Goal: Task Accomplishment & Management: Manage account settings

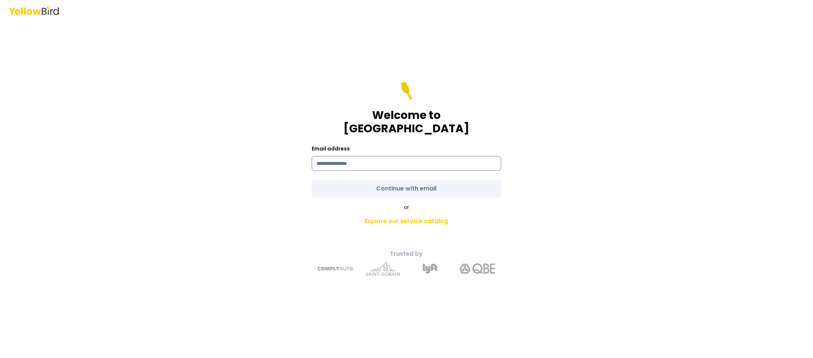
click at [378, 158] on input at bounding box center [407, 163] width 190 height 15
type input "**********"
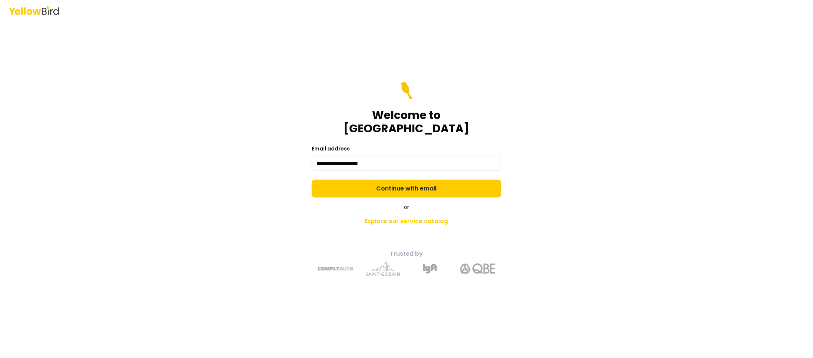
click at [419, 177] on form "**********" at bounding box center [407, 139] width 190 height 115
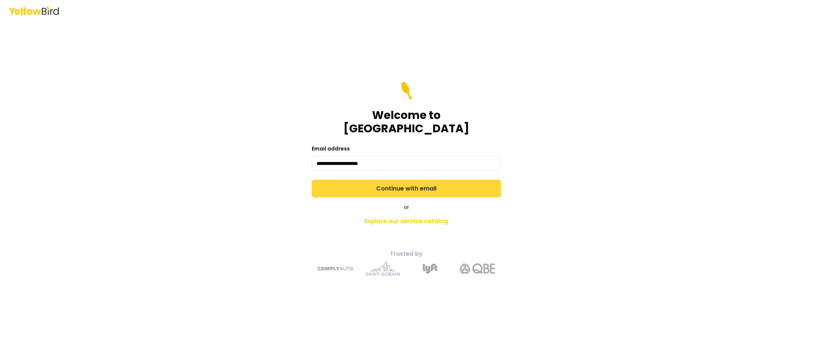
click at [419, 180] on button "Continue with email" at bounding box center [407, 189] width 190 height 18
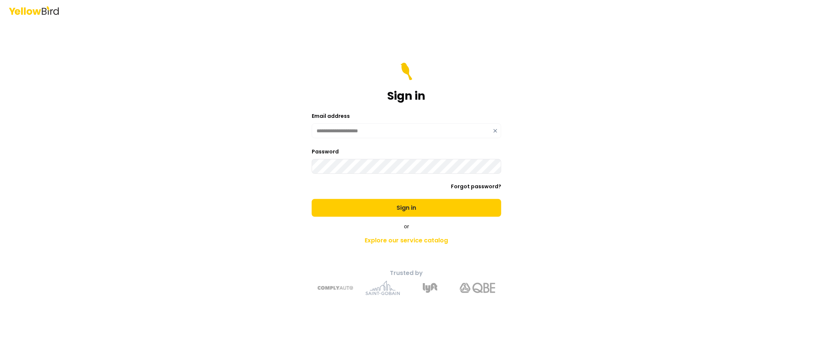
click at [312, 199] on button "Sign in" at bounding box center [407, 208] width 190 height 18
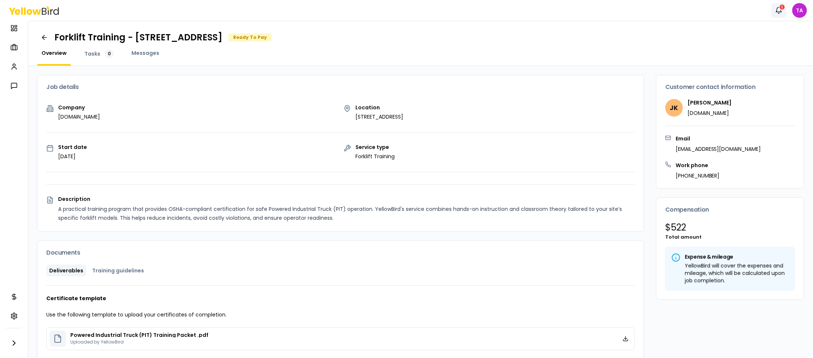
click at [778, 10] on icon "button" at bounding box center [778, 10] width 7 height 7
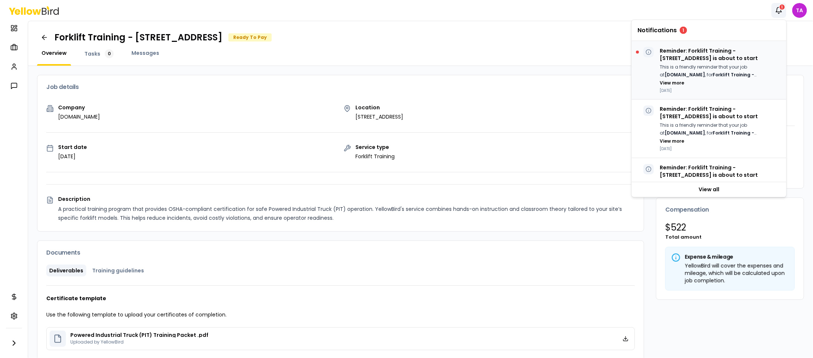
click at [721, 58] on p "Reminder: Forklift Training - [STREET_ADDRESS] is about to start" at bounding box center [720, 54] width 121 height 15
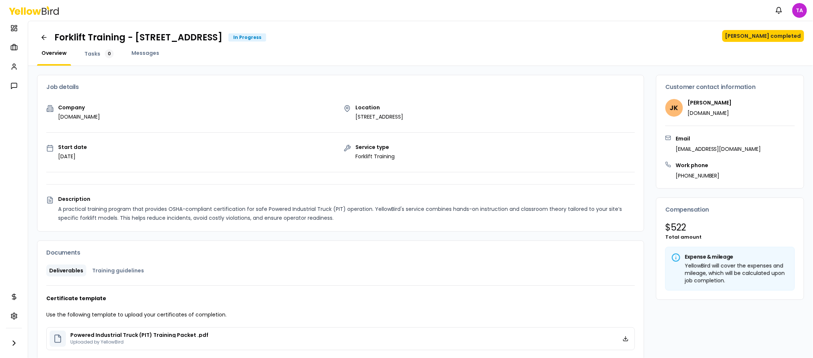
click at [582, 45] on div "Forklift Training - [STREET_ADDRESS] In Progress Mark job completed Overview Ta…" at bounding box center [420, 43] width 785 height 45
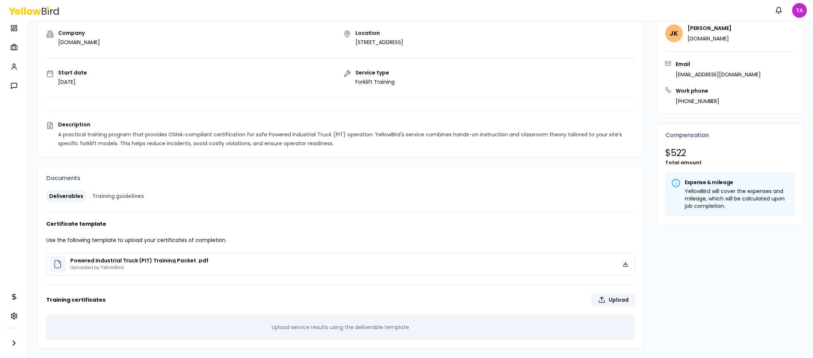
click at [606, 298] on label "Upload" at bounding box center [613, 300] width 43 height 12
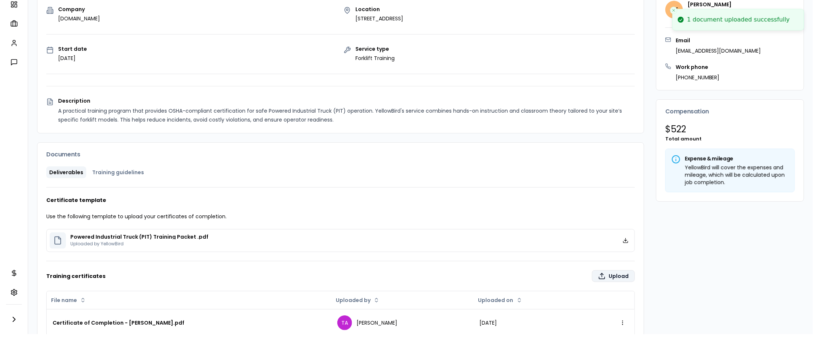
click at [597, 270] on label "Upload" at bounding box center [613, 276] width 43 height 12
click at [597, 343] on input "Upload" at bounding box center [452, 350] width 813 height 15
type input "**********"
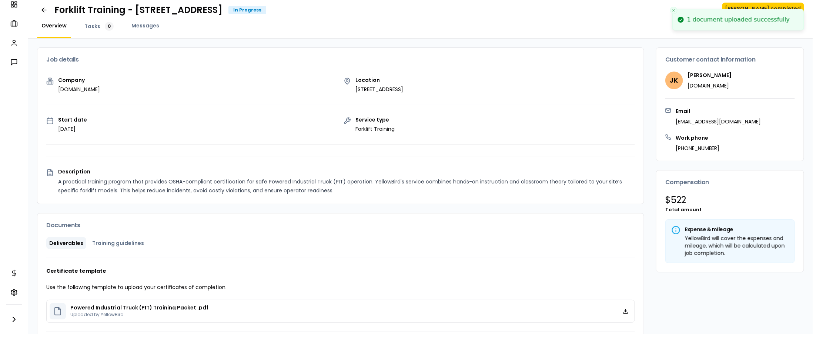
scroll to position [0, 0]
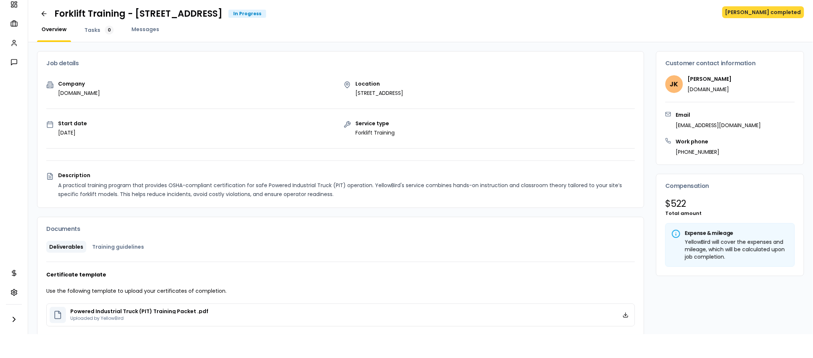
click at [784, 6] on button "[PERSON_NAME] completed" at bounding box center [763, 12] width 82 height 12
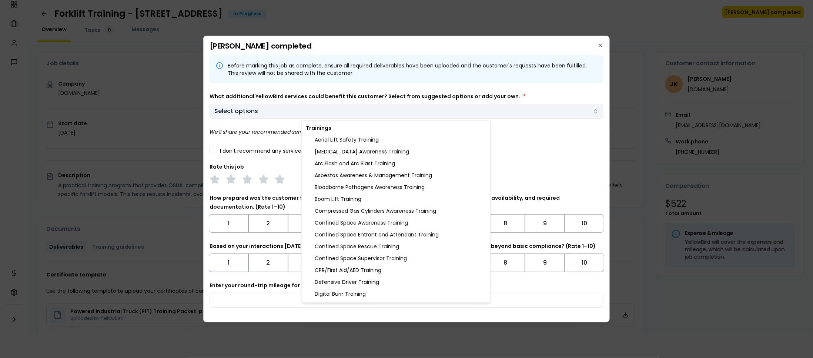
click at [306, 112] on body "Notifications TA Dashboard My jobs My profile Messages Refer & earn Settings Fo…" at bounding box center [406, 179] width 813 height 358
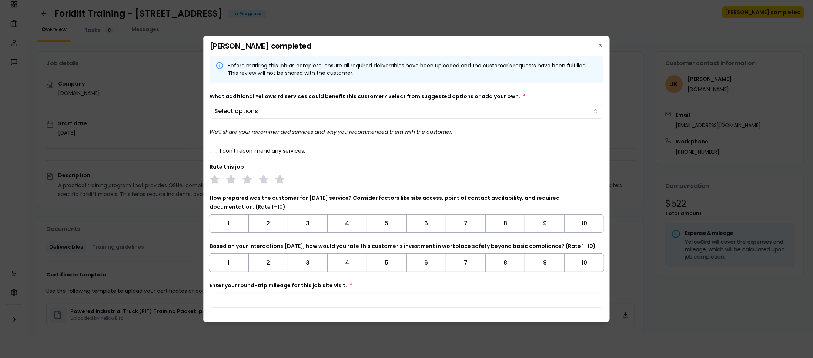
click at [480, 72] on body "Notifications TA Dashboard My jobs My profile Messages Refer & earn Settings Fo…" at bounding box center [406, 179] width 813 height 358
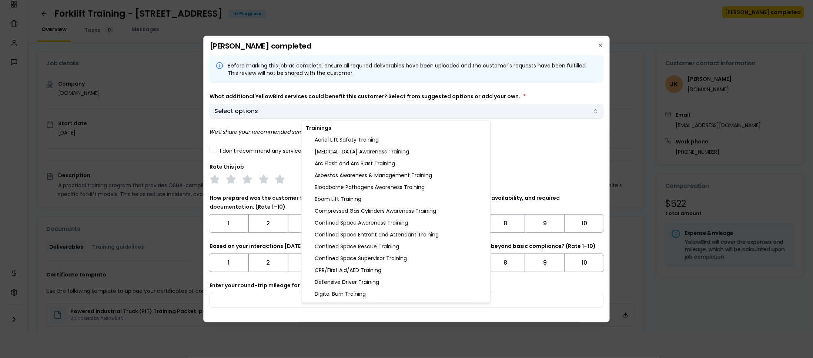
click at [327, 112] on body "Notifications TA Dashboard My jobs My profile Messages Refer & earn Settings Fo…" at bounding box center [406, 179] width 813 height 358
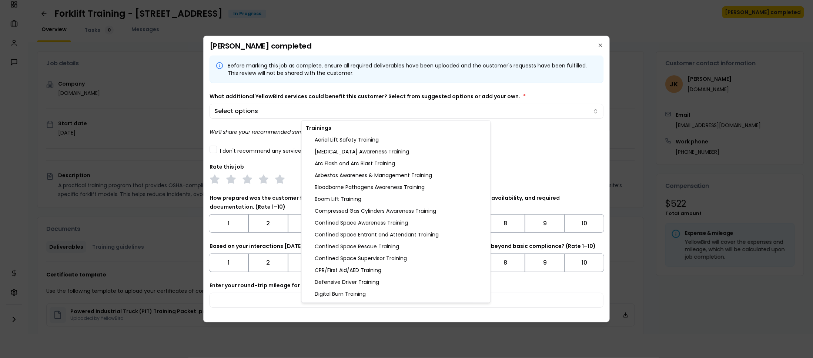
click at [353, 63] on body "Notifications TA Dashboard My jobs My profile Messages Refer & earn Settings Fo…" at bounding box center [406, 179] width 813 height 358
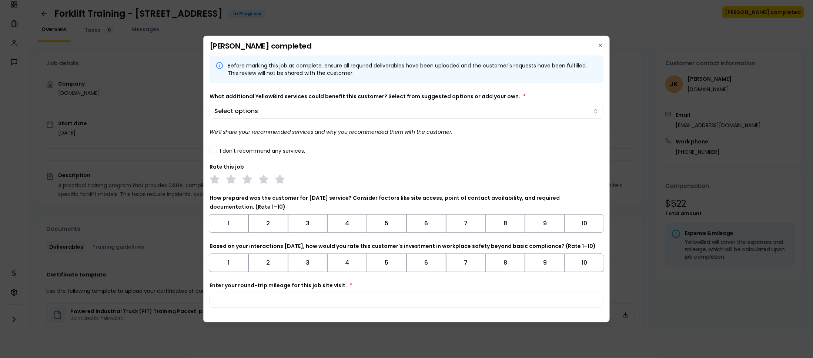
click at [218, 150] on div "I don't recommend any services." at bounding box center [407, 149] width 394 height 8
click at [214, 150] on button "I don't recommend any services." at bounding box center [213, 148] width 7 height 7
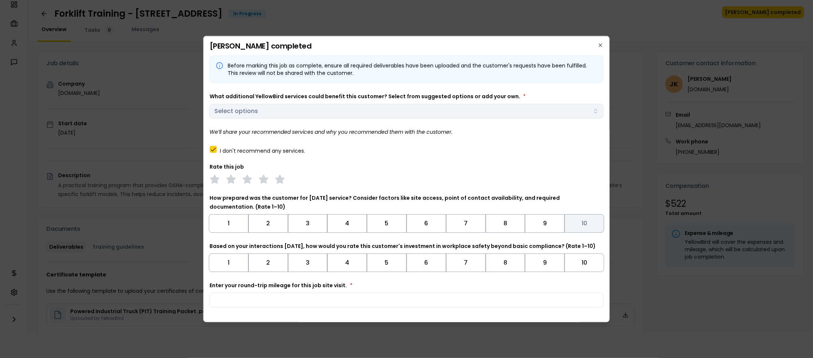
click at [575, 228] on button "10" at bounding box center [584, 223] width 40 height 19
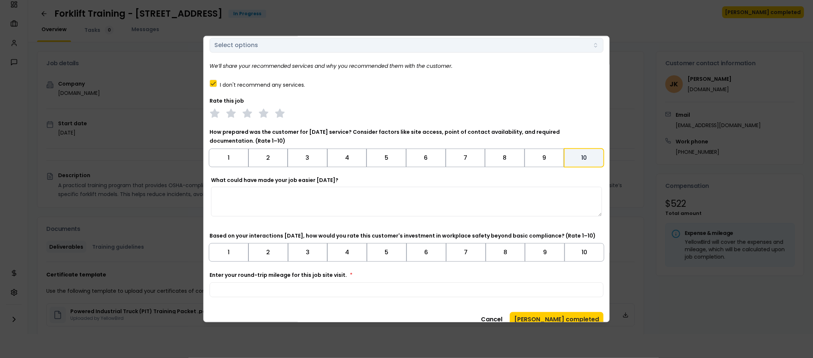
scroll to position [70, 0]
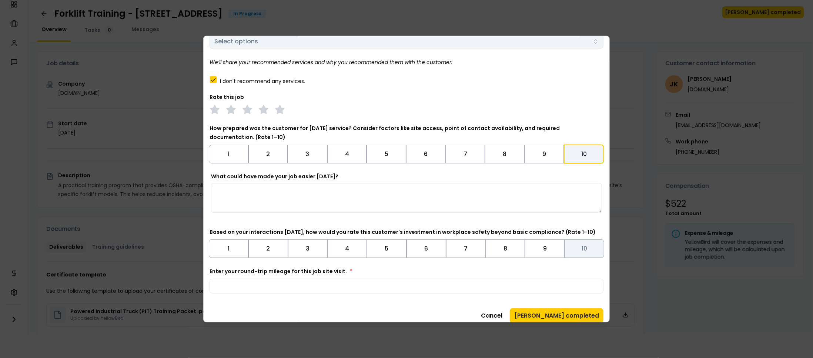
click at [582, 245] on button "10" at bounding box center [584, 248] width 40 height 19
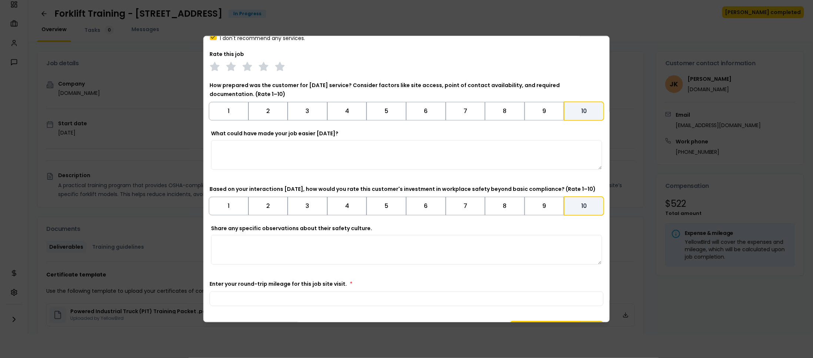
scroll to position [131, 0]
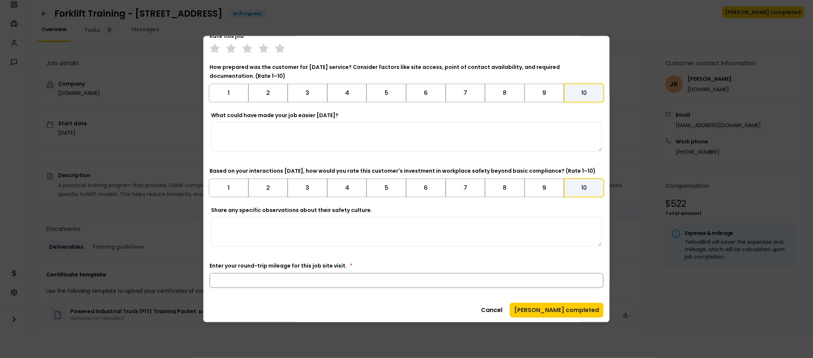
click at [482, 283] on input "Enter your round-trip mileage for this job site visit. *" at bounding box center [407, 280] width 394 height 15
type input "*"
click at [587, 280] on input "*" at bounding box center [407, 280] width 394 height 15
click at [532, 284] on input "*" at bounding box center [407, 280] width 394 height 15
type input "*"
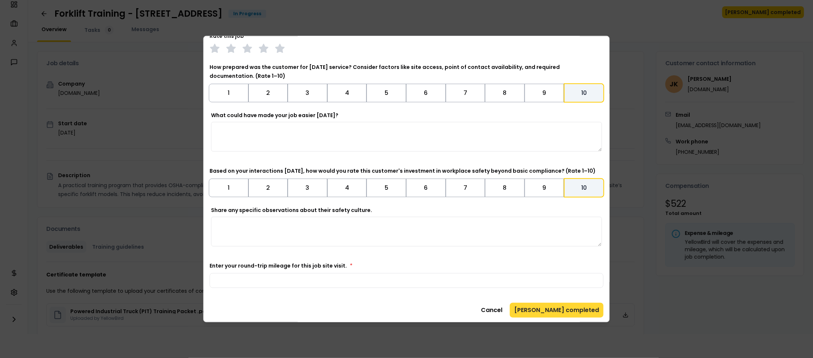
click at [563, 310] on button "[PERSON_NAME] completed" at bounding box center [557, 309] width 94 height 15
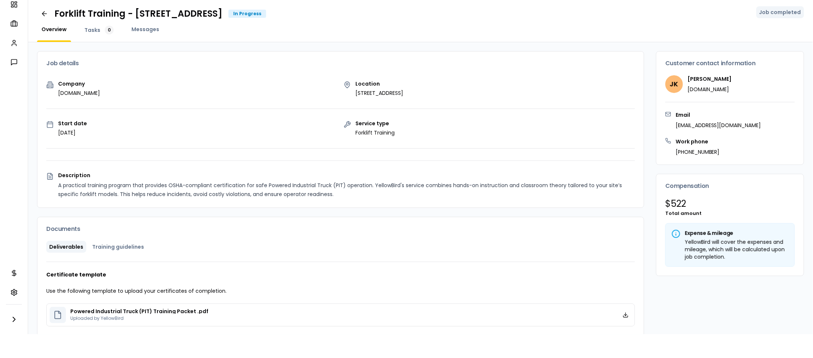
scroll to position [16, 0]
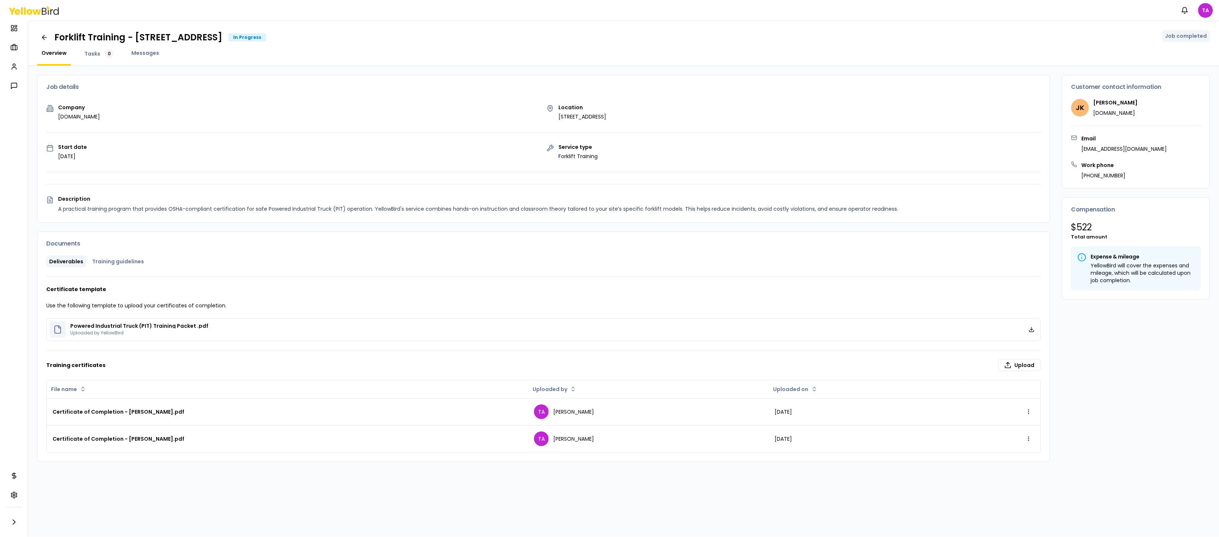
drag, startPoint x: 811, startPoint y: 35, endPoint x: 738, endPoint y: 42, distance: 72.6
click at [738, 49] on div "Overview Tasks 0 Messages" at bounding box center [623, 57] width 1173 height 16
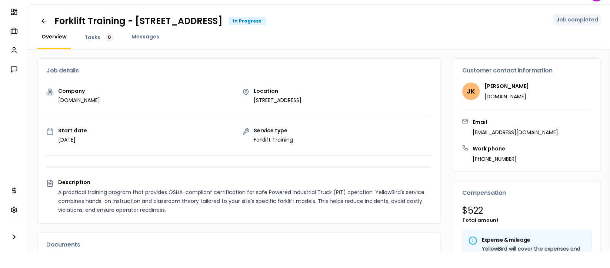
drag, startPoint x: 1207, startPoint y: 5, endPoint x: 377, endPoint y: 65, distance: 831.7
click at [377, 65] on div "Job details" at bounding box center [238, 71] width 403 height 24
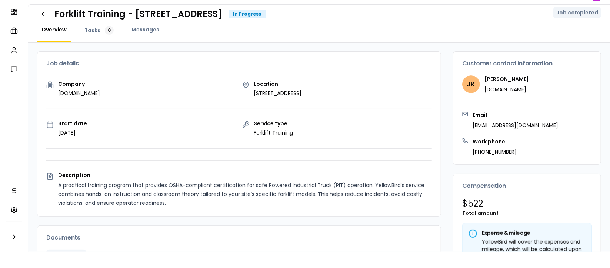
scroll to position [0, 0]
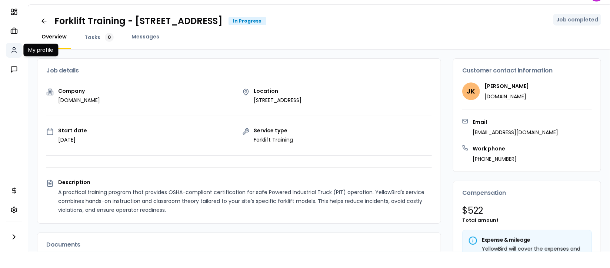
click at [16, 49] on icon at bounding box center [13, 50] width 7 height 7
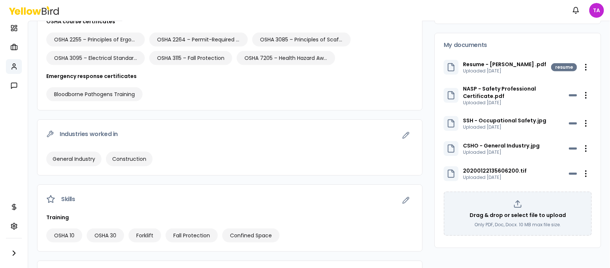
scroll to position [217, 0]
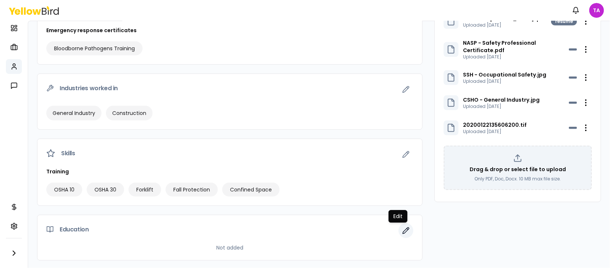
click at [402, 229] on icon "button" at bounding box center [405, 230] width 7 height 7
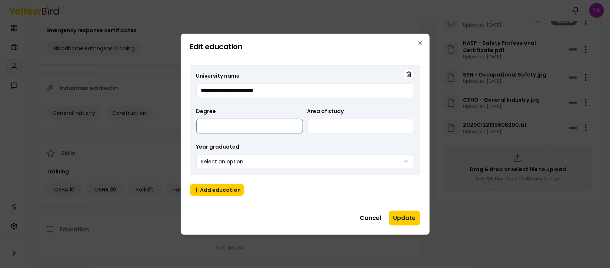
type input "**********"
click at [279, 129] on input "Degree" at bounding box center [249, 126] width 107 height 15
type input "*******"
click at [348, 126] on input "Area of study" at bounding box center [360, 126] width 107 height 15
type input "**********"
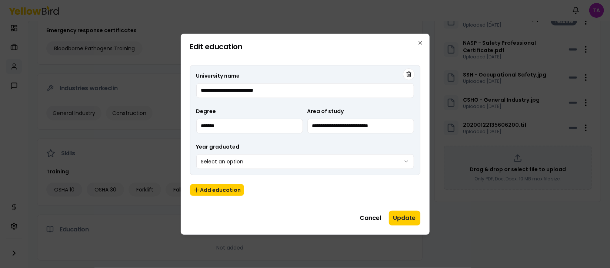
click at [405, 162] on body "Notifications TA Dashboard My jobs My profile Messages Refer & earn Settings TA…" at bounding box center [305, 134] width 610 height 268
click at [411, 215] on button "Update" at bounding box center [404, 218] width 31 height 15
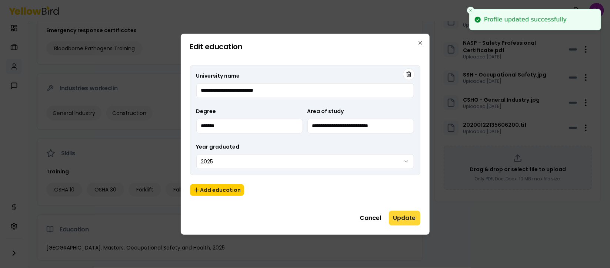
click at [411, 215] on button "Update" at bounding box center [404, 218] width 31 height 15
click at [422, 40] on icon "button" at bounding box center [420, 43] width 6 height 6
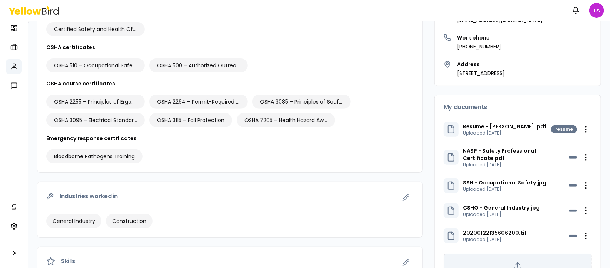
scroll to position [0, 0]
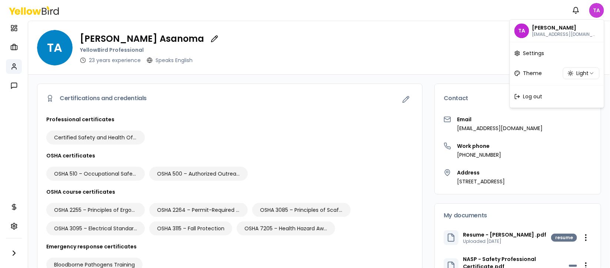
click at [597, 13] on html "Notifications TA Dashboard My jobs My profile Messages Refer & earn Settings TA…" at bounding box center [305, 134] width 610 height 268
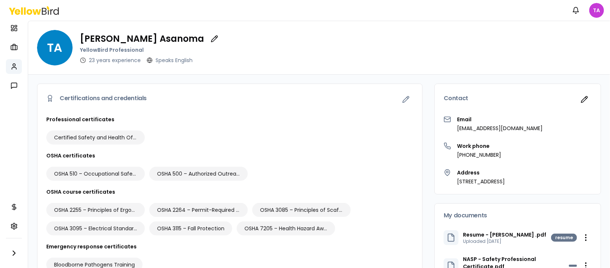
click at [597, 13] on html "Notifications TA Dashboard My jobs My profile Messages Refer & earn Settings TA…" at bounding box center [305, 134] width 610 height 268
click at [597, 11] on html "Notifications TA Dashboard My jobs My profile Messages Refer & earn Settings TA…" at bounding box center [305, 134] width 610 height 268
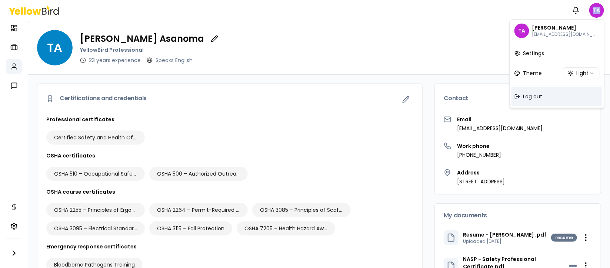
click at [534, 95] on span "Log out" at bounding box center [532, 96] width 19 height 7
